Goal: Navigation & Orientation: Go to known website

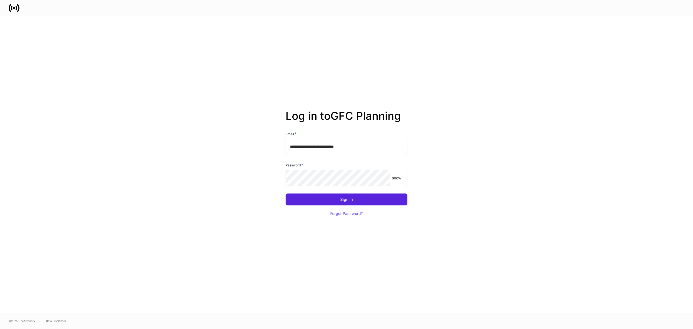
click at [341, 147] on input "**********" at bounding box center [347, 147] width 122 height 16
type input "**********"
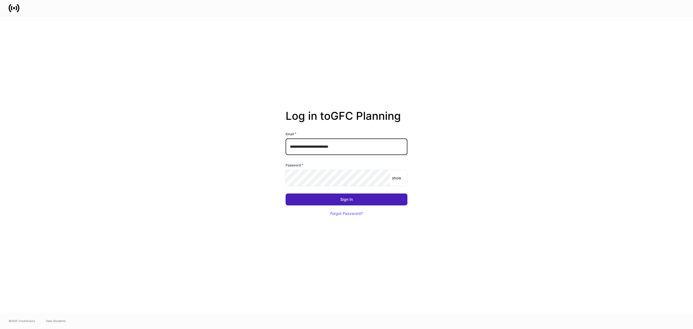
click at [346, 197] on div "Sign In" at bounding box center [347, 199] width 12 height 4
